Goal: Find specific page/section: Find specific page/section

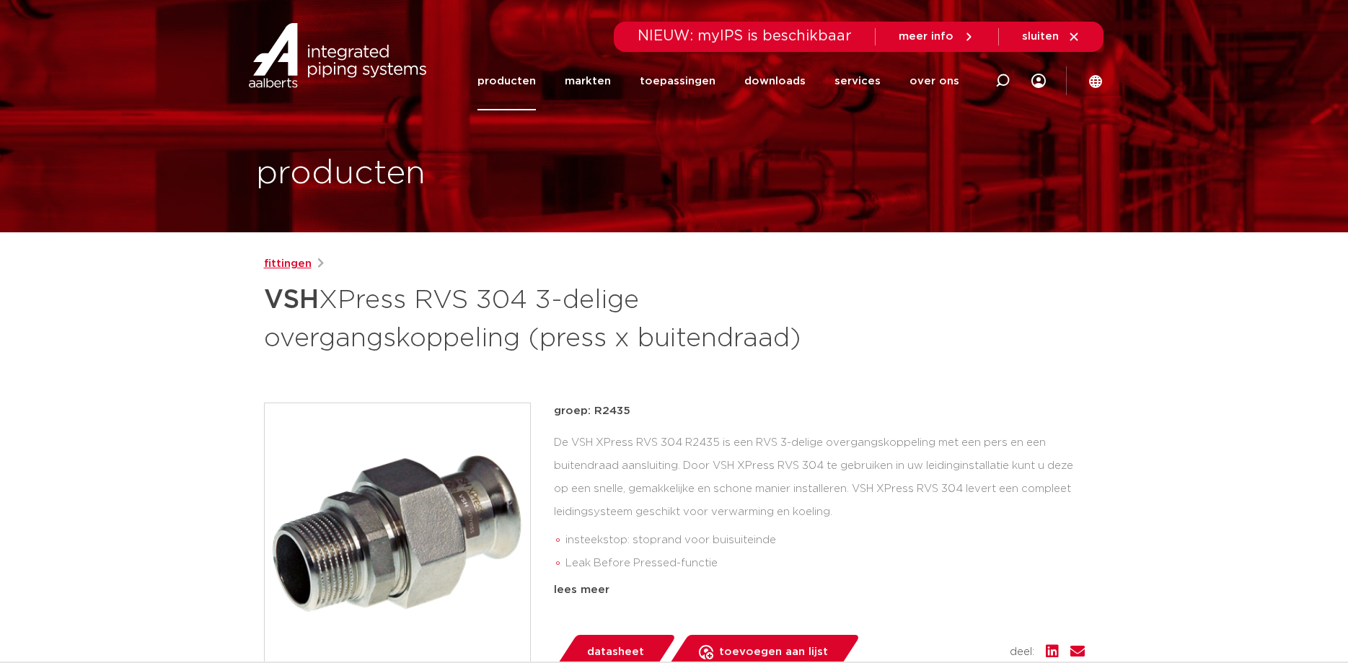
click at [293, 268] on link "fittingen" at bounding box center [288, 263] width 48 height 17
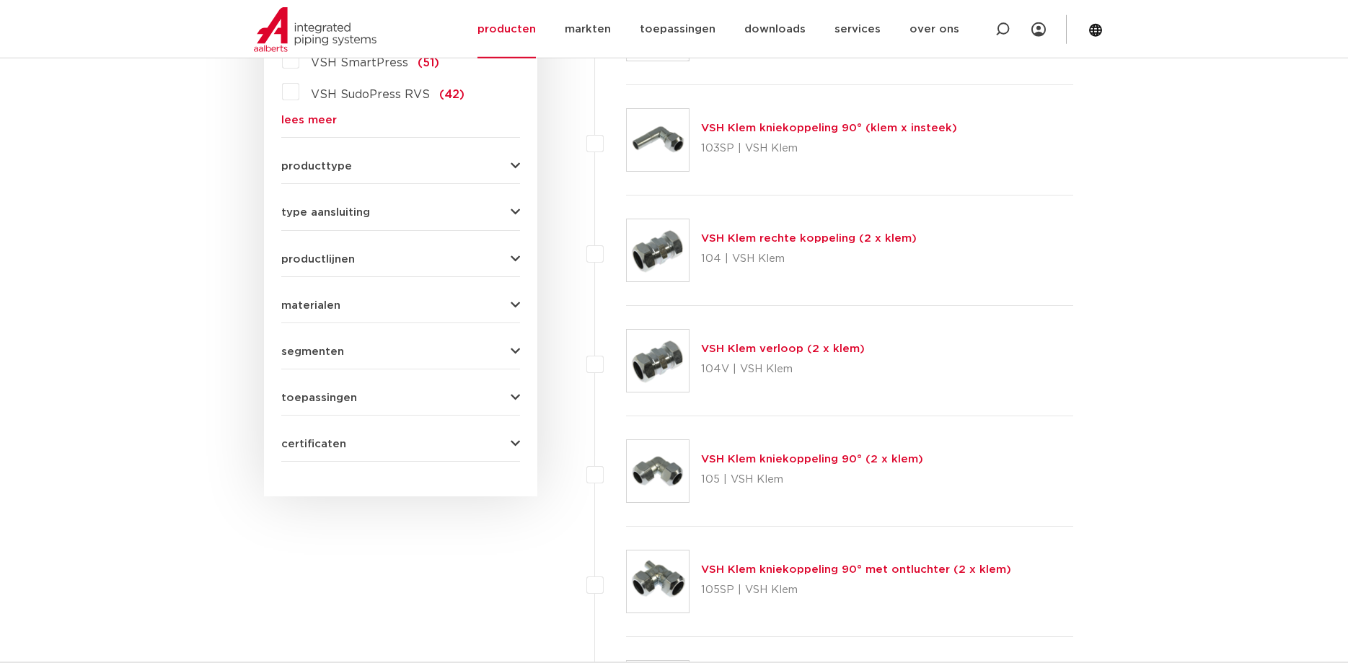
scroll to position [589, 0]
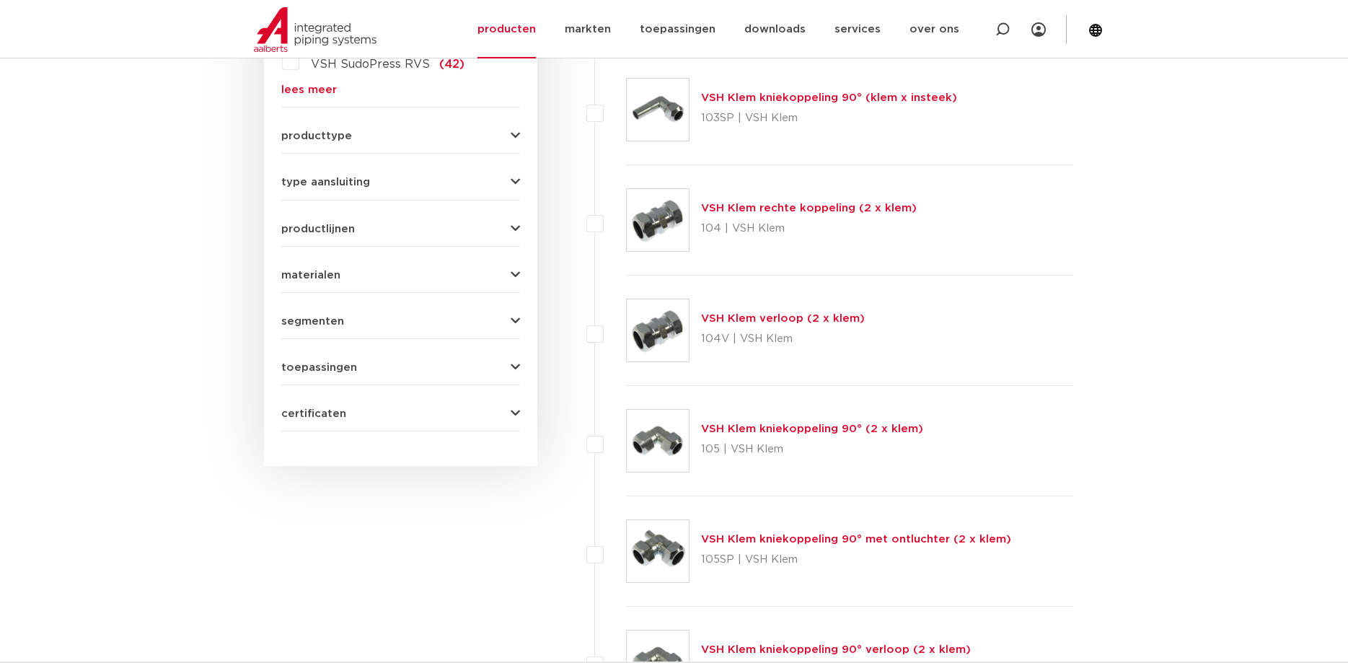
click at [512, 232] on icon "button" at bounding box center [515, 229] width 9 height 11
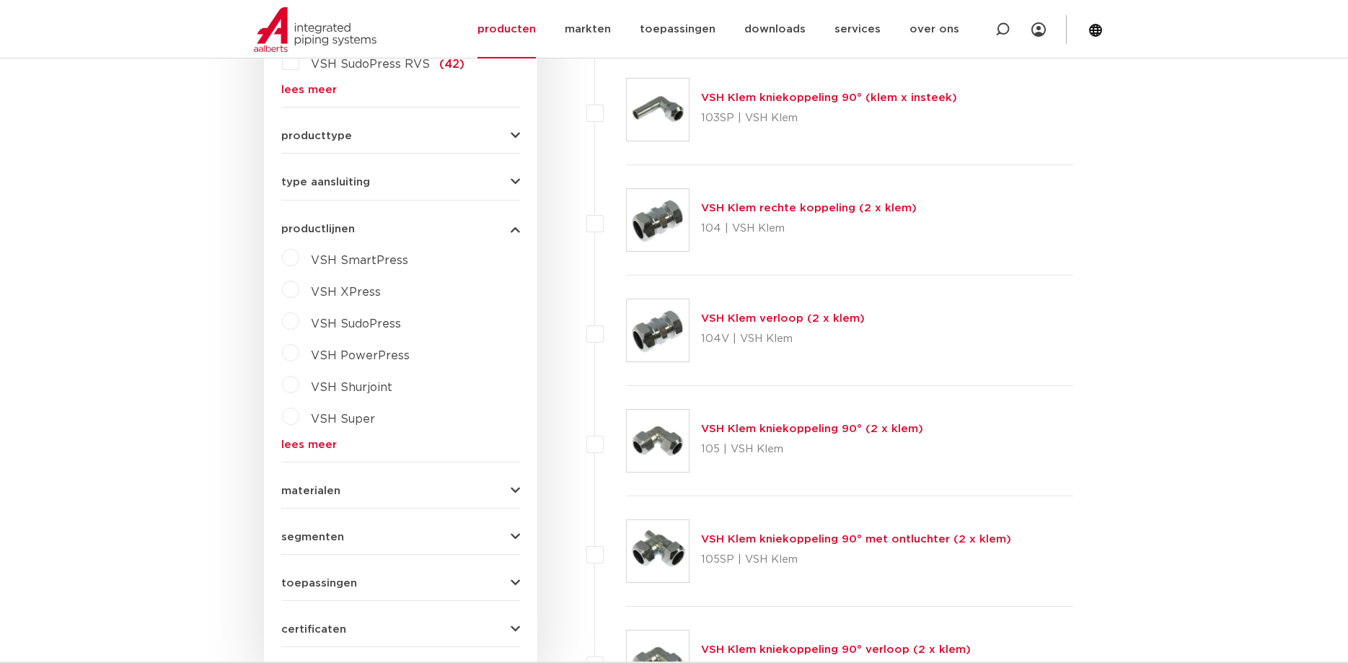
click at [299, 289] on label "VSH XPress" at bounding box center [339, 289] width 81 height 23
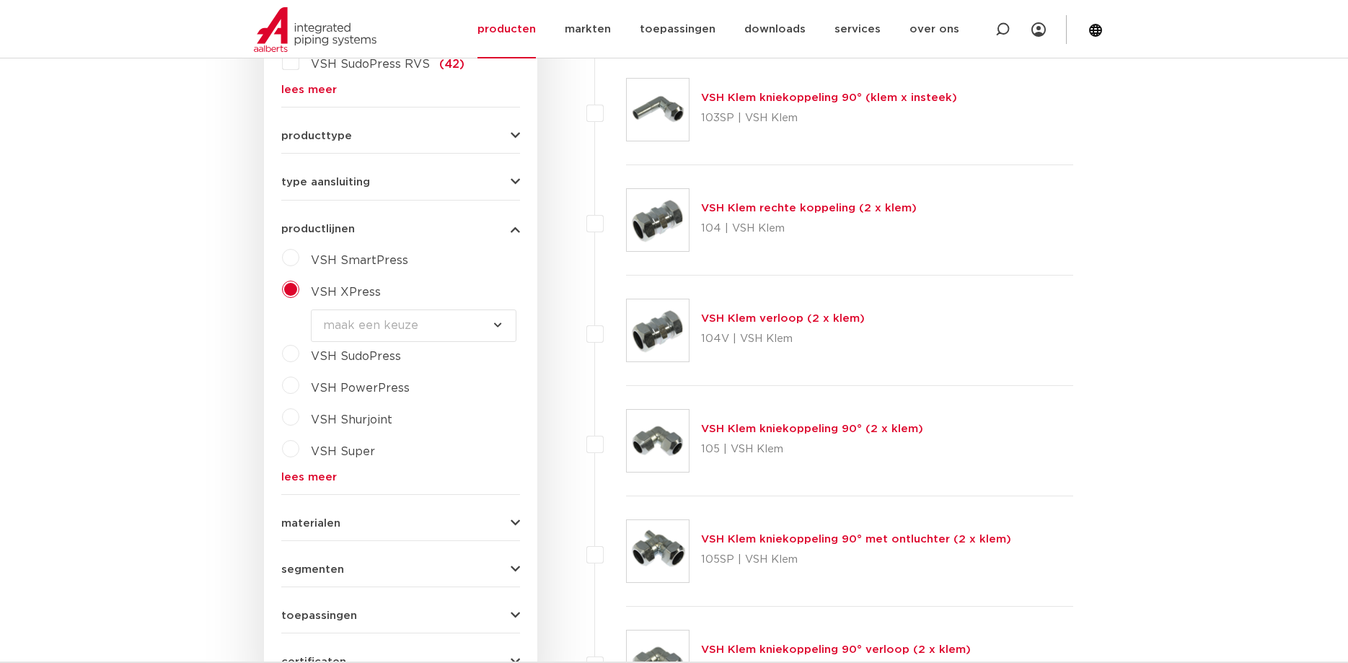
click at [311, 309] on select "maak een keuze VSH XPress RVS 304 fittingen VSH XPress Staalverzinkt fittingen …" at bounding box center [414, 325] width 206 height 32
select select "7531"
click option "VSH XPress RVS fittingen" at bounding box center [0, 0] width 0 height 0
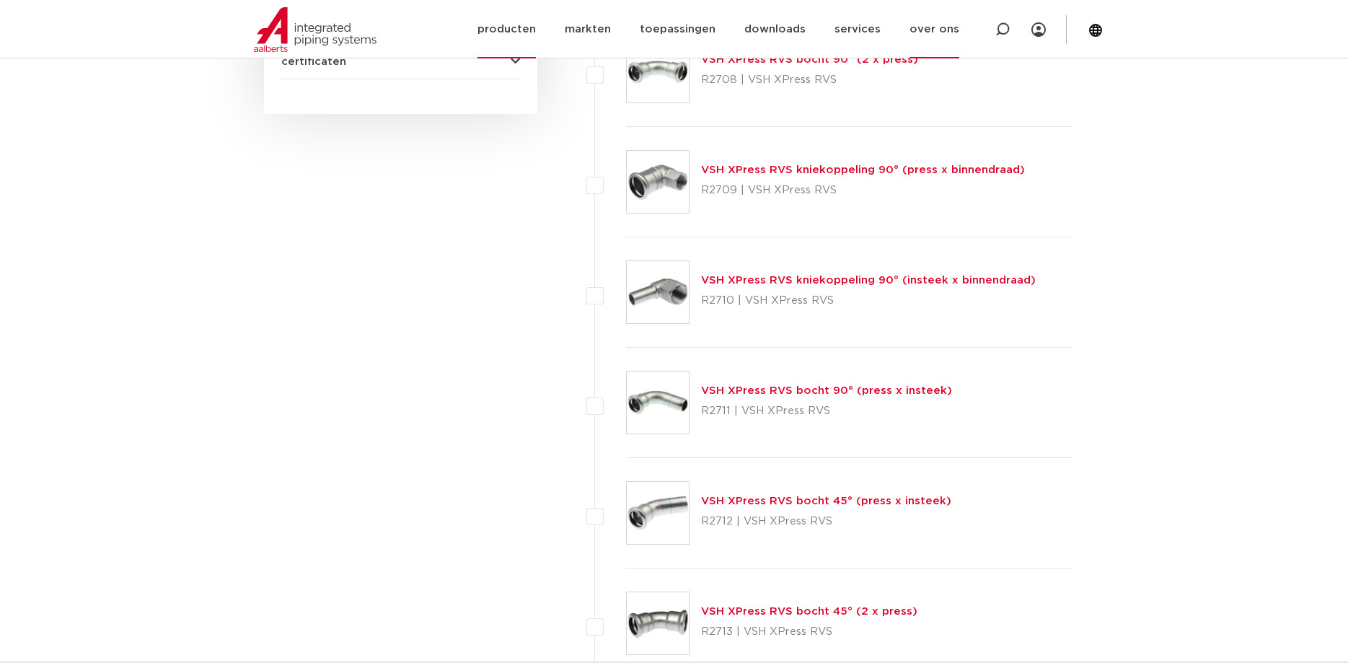
scroll to position [883, 0]
